Goal: Information Seeking & Learning: Learn about a topic

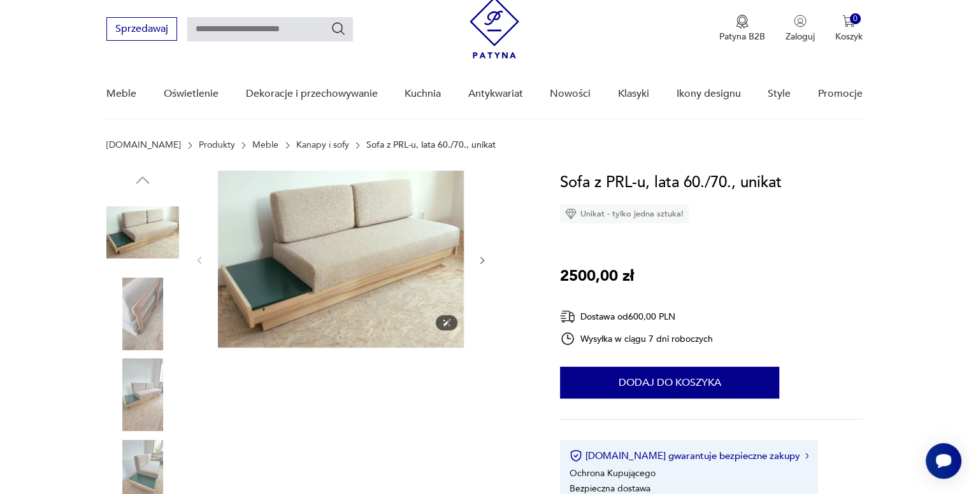
scroll to position [48, 0]
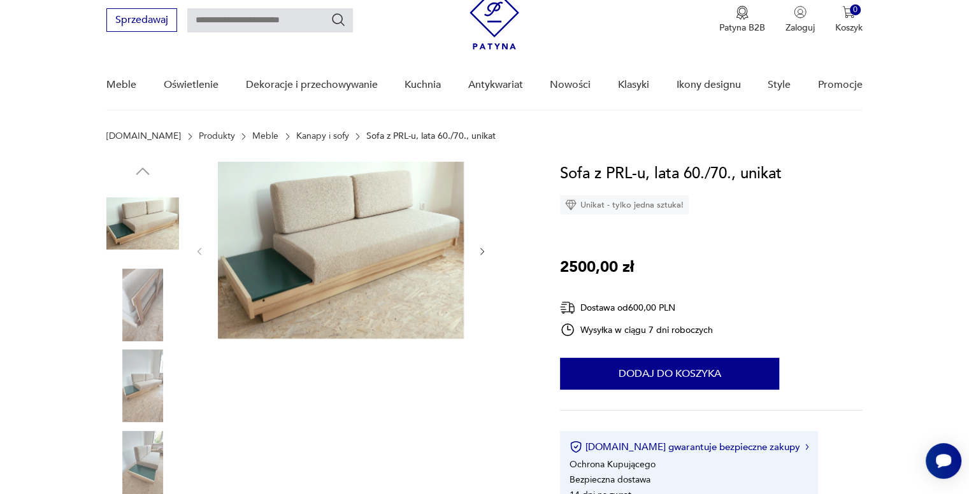
click at [140, 312] on img at bounding box center [142, 305] width 73 height 73
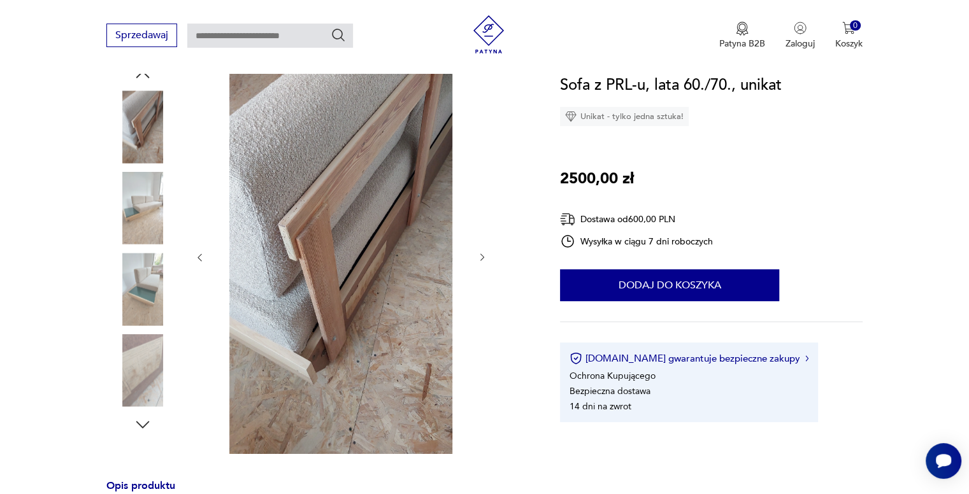
scroll to position [153, 0]
click at [122, 352] on img at bounding box center [142, 369] width 73 height 73
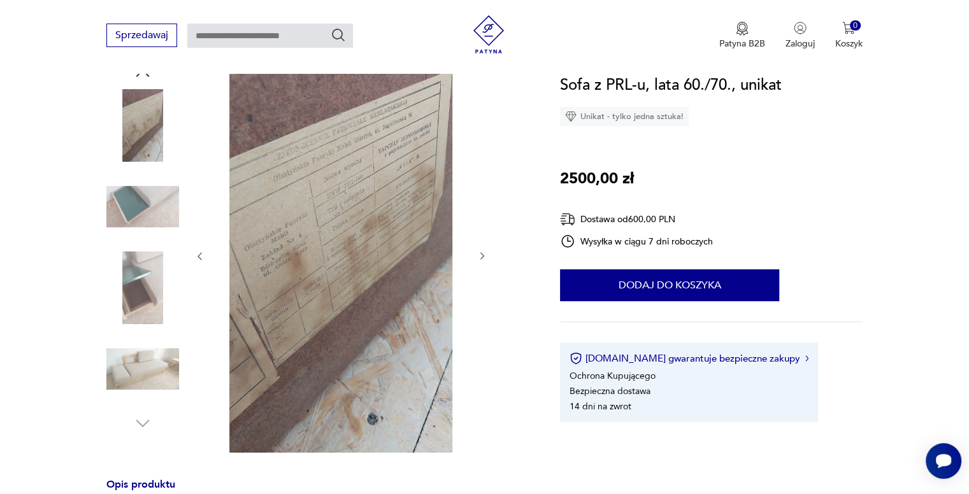
click at [135, 285] on img at bounding box center [142, 288] width 73 height 73
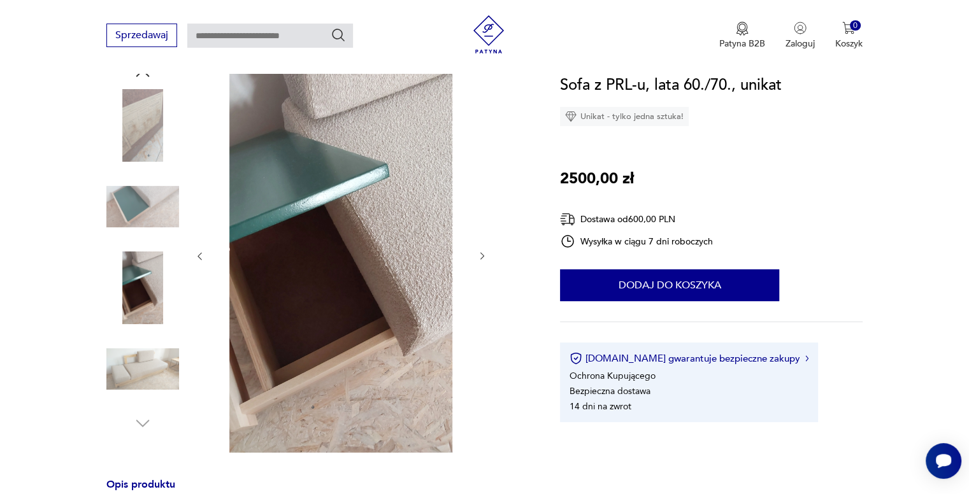
click at [157, 189] on img at bounding box center [142, 207] width 73 height 73
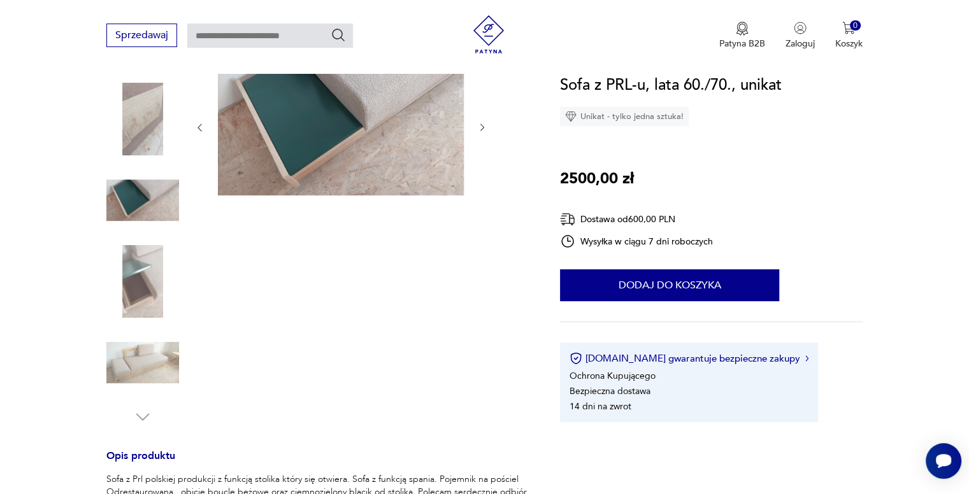
click at [155, 115] on img at bounding box center [142, 119] width 73 height 73
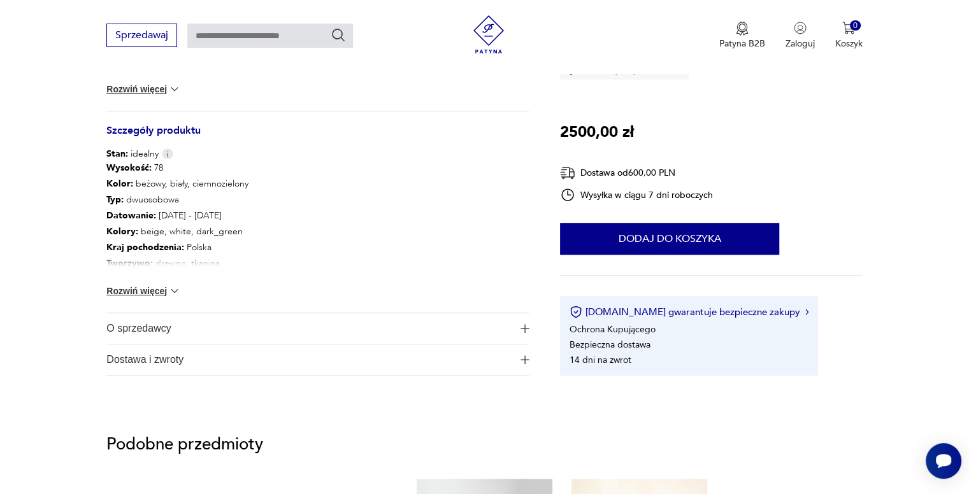
scroll to position [649, 0]
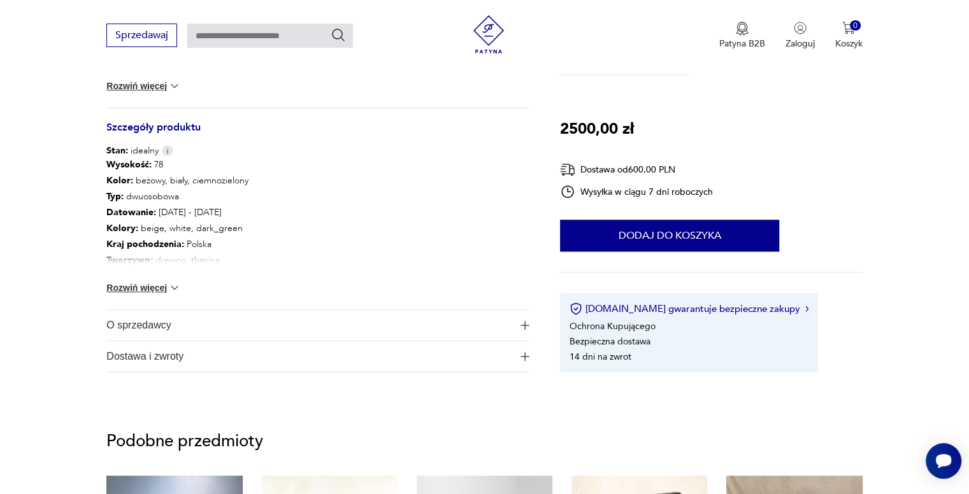
click at [148, 295] on div "Wysokość : 78 Kolor: beżowy, biały, ciemnozielony Typ : dwuosobowa Datowanie : …" at bounding box center [317, 233] width 423 height 152
click at [145, 290] on button "Rozwiń więcej" at bounding box center [143, 288] width 74 height 13
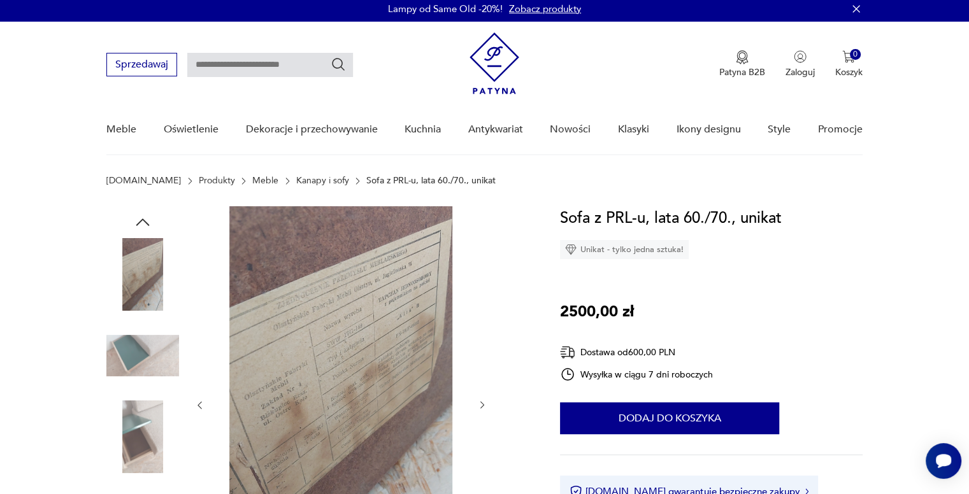
scroll to position [0, 0]
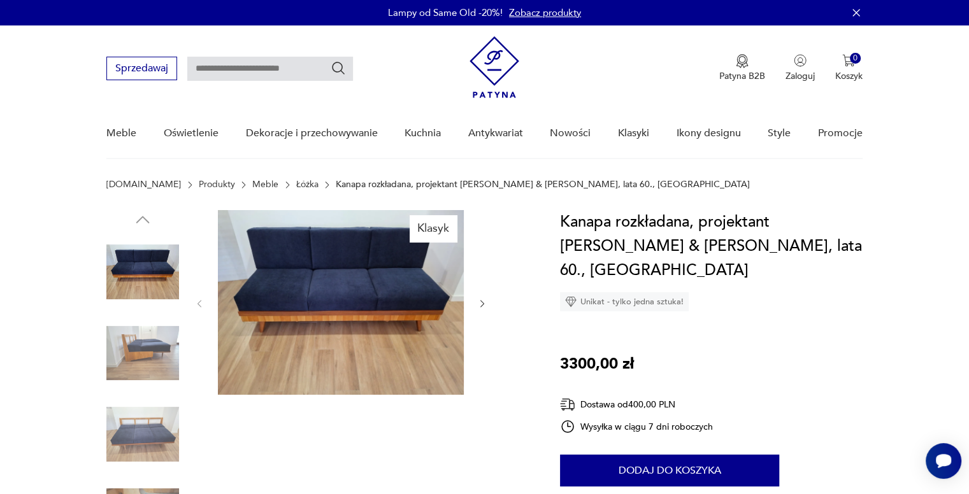
click at [252, 184] on link "Meble" at bounding box center [265, 185] width 26 height 10
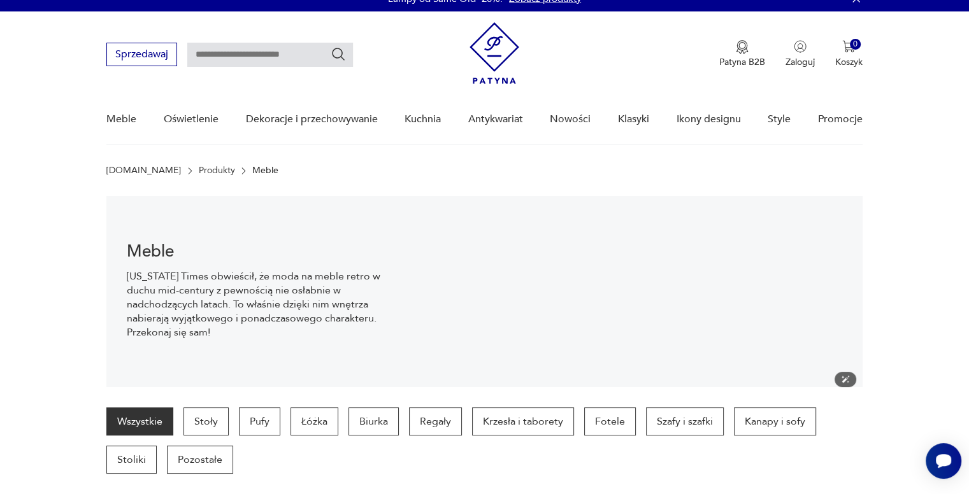
scroll to position [5, 0]
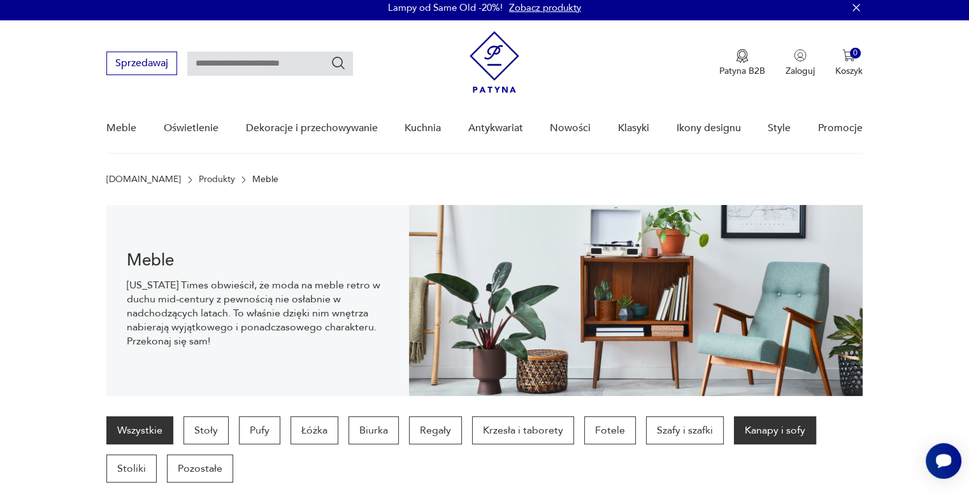
click at [740, 427] on p "Kanapy i sofy" at bounding box center [775, 431] width 82 height 28
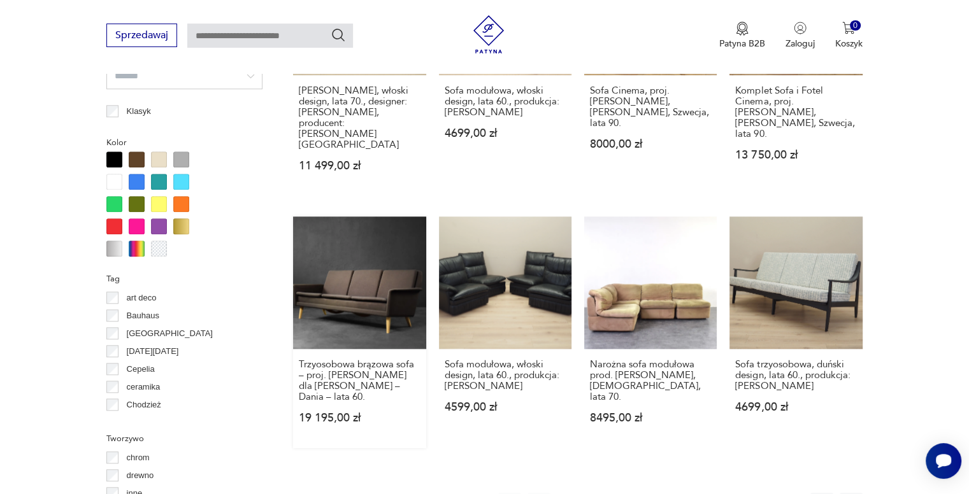
scroll to position [1134, 0]
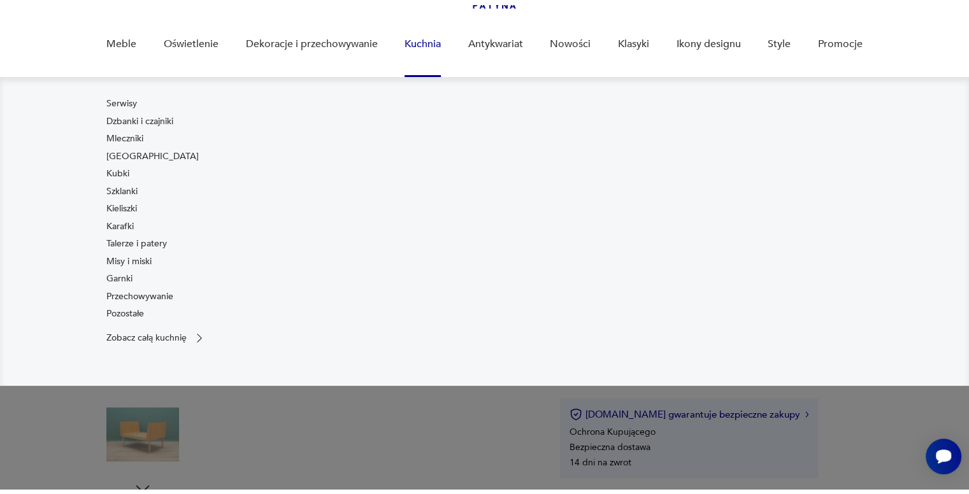
scroll to position [122, 0]
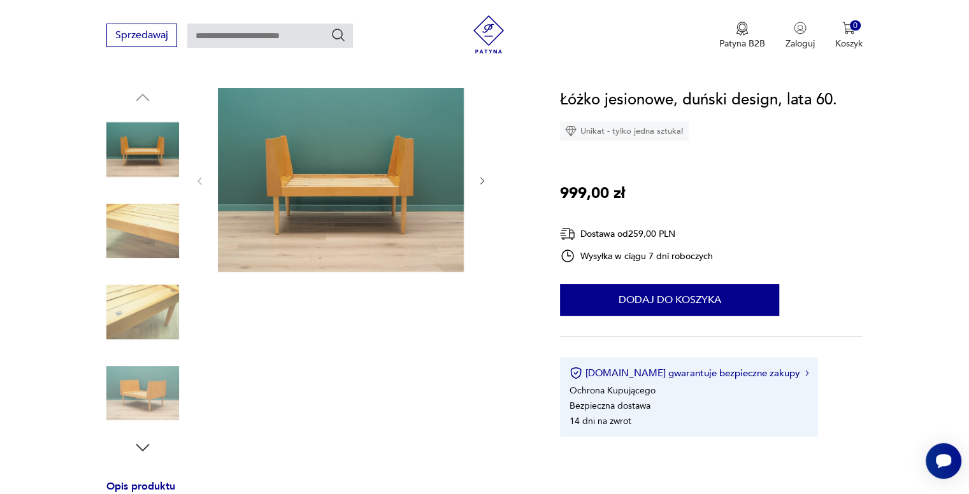
click at [162, 319] on img at bounding box center [142, 312] width 73 height 73
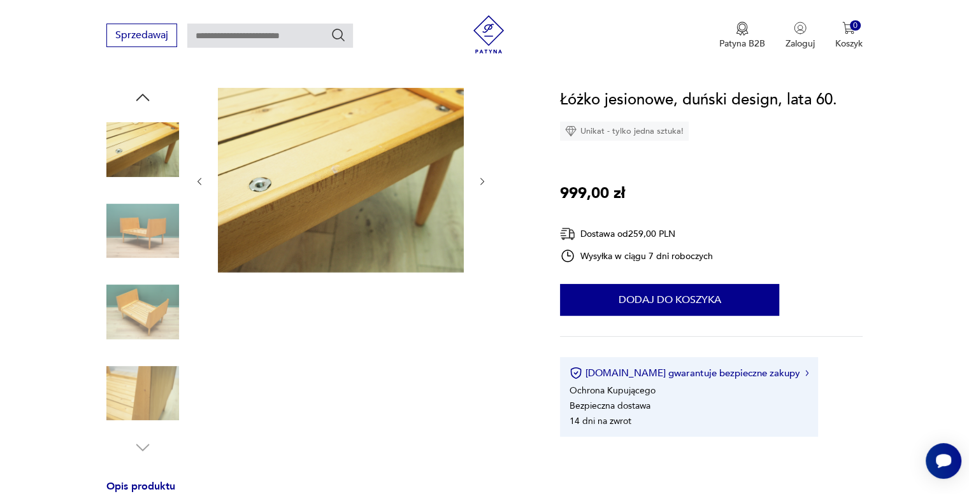
click at [149, 362] on img at bounding box center [142, 393] width 73 height 73
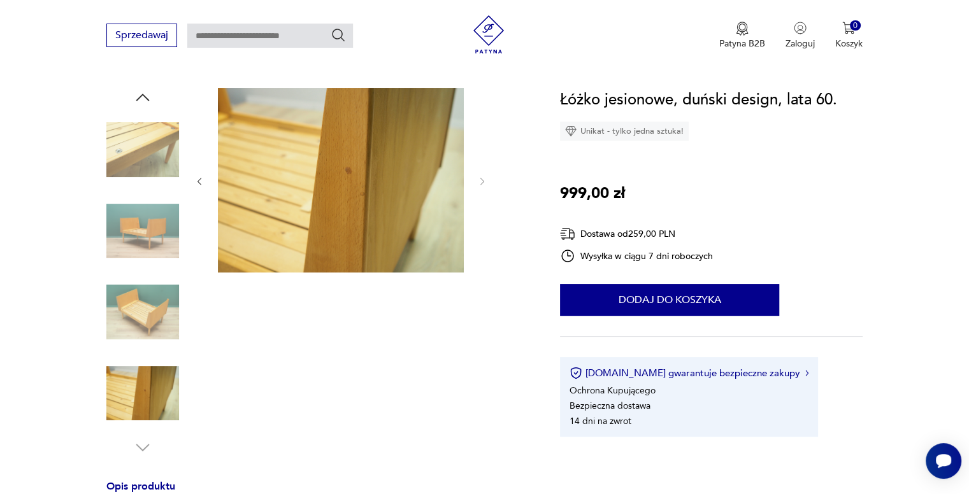
click at [140, 138] on img at bounding box center [142, 149] width 73 height 73
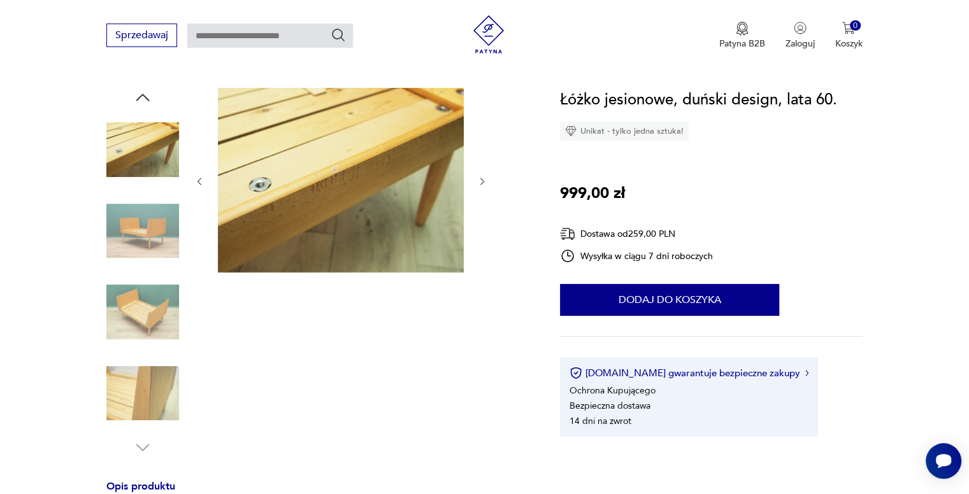
click at [149, 223] on img at bounding box center [142, 231] width 73 height 73
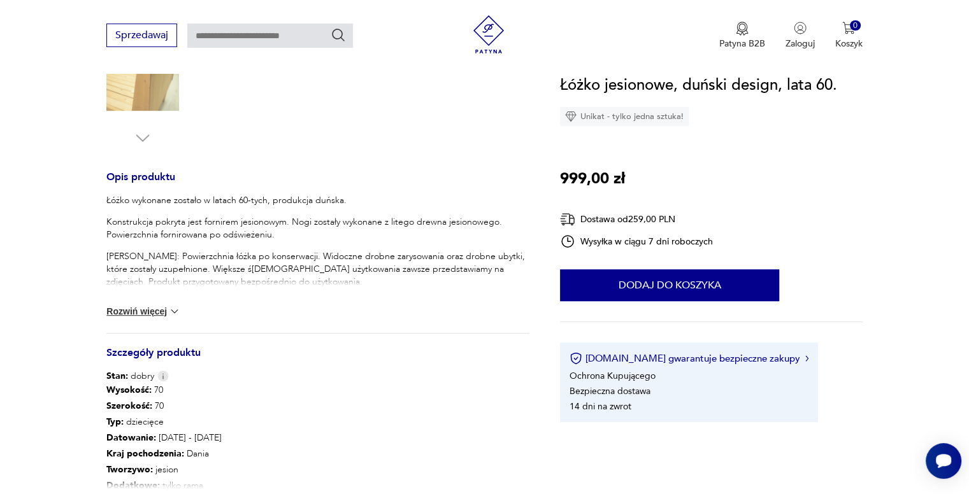
scroll to position [433, 0]
click at [132, 301] on div "Łóżko wykonane zostało w latach 60-tych, produkcja duńska. Konstrukcja pokryta …" at bounding box center [317, 262] width 423 height 139
click at [143, 309] on button "Rozwiń więcej" at bounding box center [143, 310] width 74 height 13
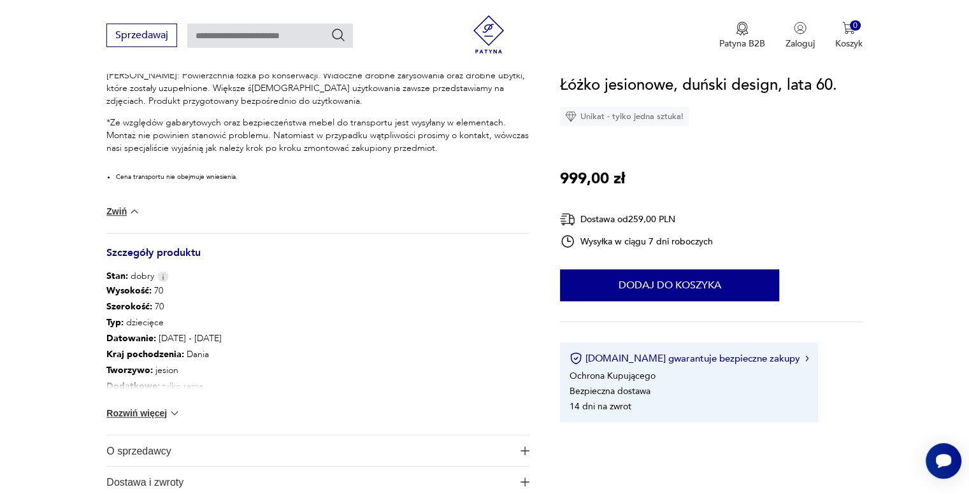
scroll to position [613, 0]
